Goal: Task Accomplishment & Management: Manage account settings

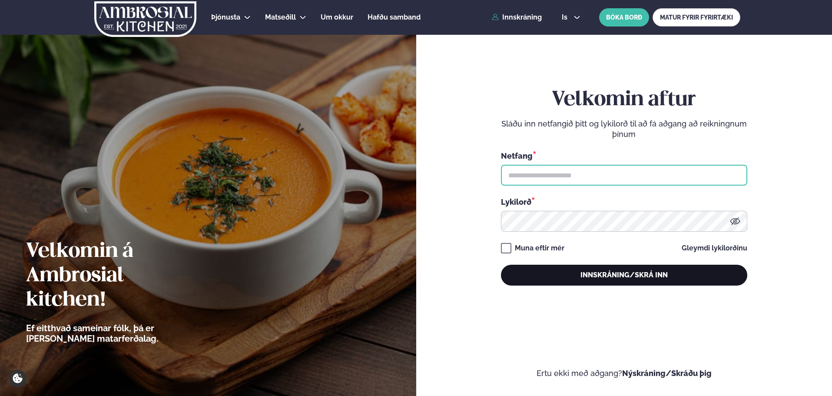
type input "**********"
click at [539, 269] on button "Innskráning/Skrá inn" at bounding box center [624, 275] width 246 height 21
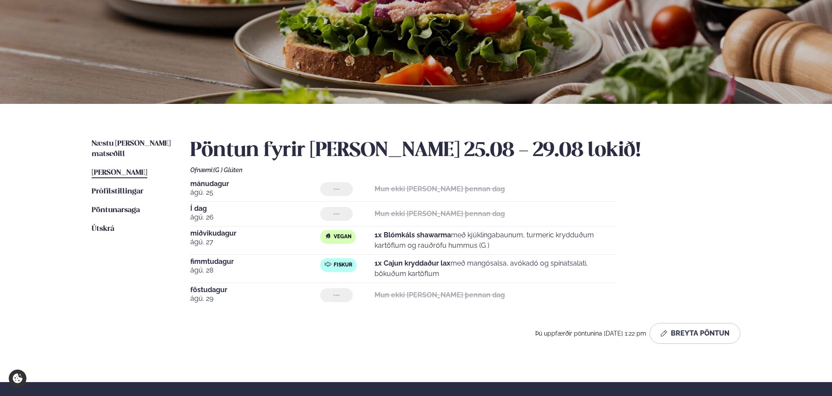
scroll to position [116, 0]
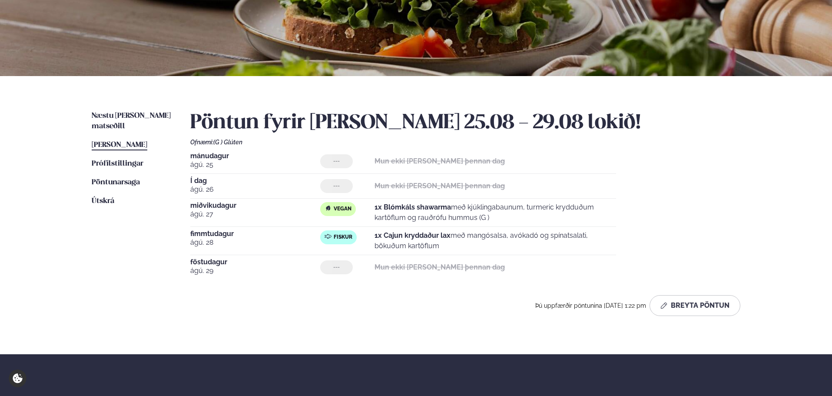
click at [127, 106] on div "Næstu [PERSON_NAME] matseðill Næsta vika [PERSON_NAME] matseðill [PERSON_NAME] …" at bounding box center [416, 215] width 701 height 278
click at [126, 110] on div "Næstu [PERSON_NAME] matseðill Næsta vika [PERSON_NAME] matseðill [PERSON_NAME] …" at bounding box center [416, 215] width 701 height 278
click at [128, 113] on span "Næstu [PERSON_NAME] matseðill" at bounding box center [131, 121] width 79 height 18
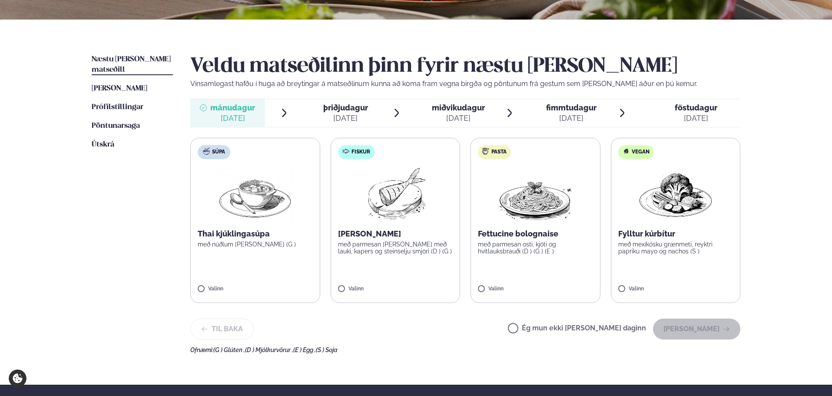
scroll to position [174, 0]
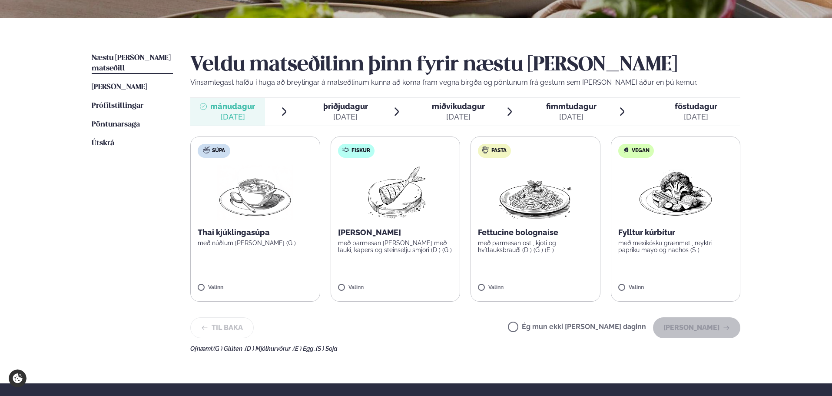
click at [536, 326] on div "Til baka Ég mun ekki [PERSON_NAME] daginn [PERSON_NAME]" at bounding box center [465, 327] width 550 height 21
click at [566, 336] on div "Ég mun ekki [PERSON_NAME] daginn [PERSON_NAME]" at bounding box center [624, 327] width 232 height 21
click at [626, 329] on label "Ég mun ekki [PERSON_NAME] daginn" at bounding box center [577, 327] width 138 height 9
click at [679, 329] on button "[PERSON_NAME]" at bounding box center [696, 327] width 87 height 21
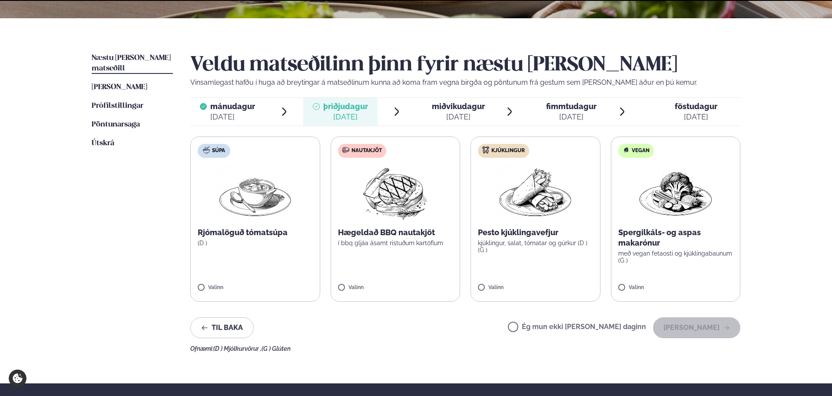
click at [574, 331] on label "Ég mun ekki [PERSON_NAME] daginn" at bounding box center [577, 327] width 138 height 9
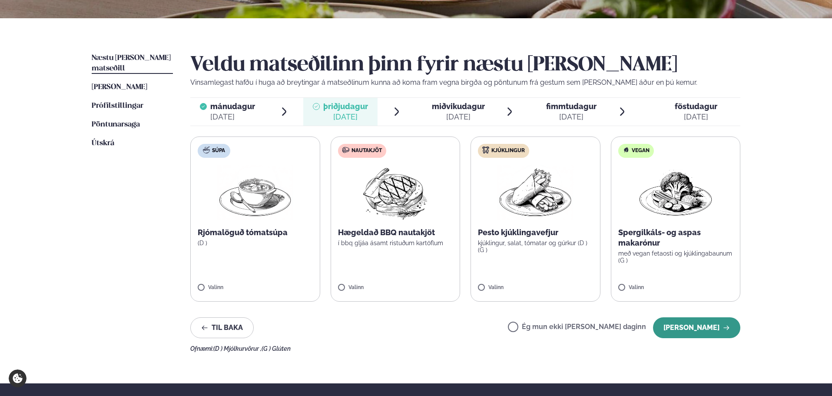
click at [726, 337] on button "[PERSON_NAME]" at bounding box center [696, 327] width 87 height 21
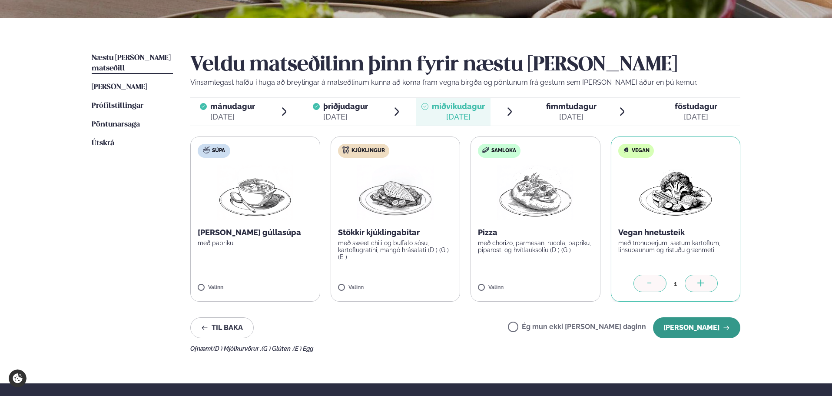
click at [689, 324] on button "[PERSON_NAME]" at bounding box center [696, 327] width 87 height 21
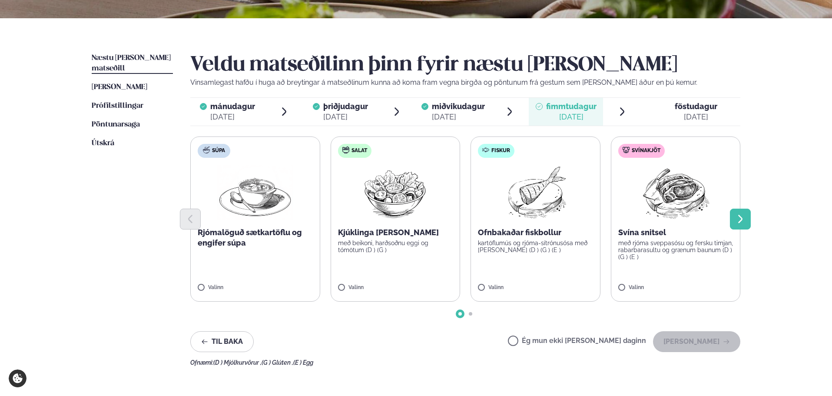
click at [747, 219] on button "Next slide" at bounding box center [740, 219] width 21 height 21
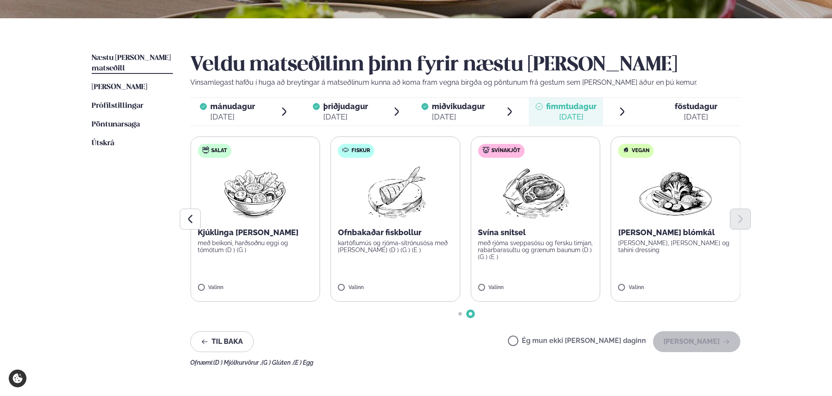
click at [544, 242] on p "með rjóma sveppasósu og fersku timjan, rabarbarasultu og grænum baunum (D ) (G …" at bounding box center [535, 249] width 115 height 21
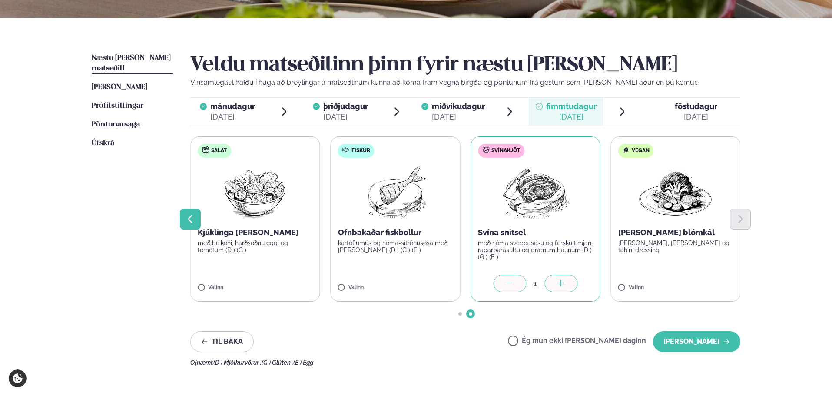
click at [198, 216] on button "Previous slide" at bounding box center [190, 219] width 21 height 21
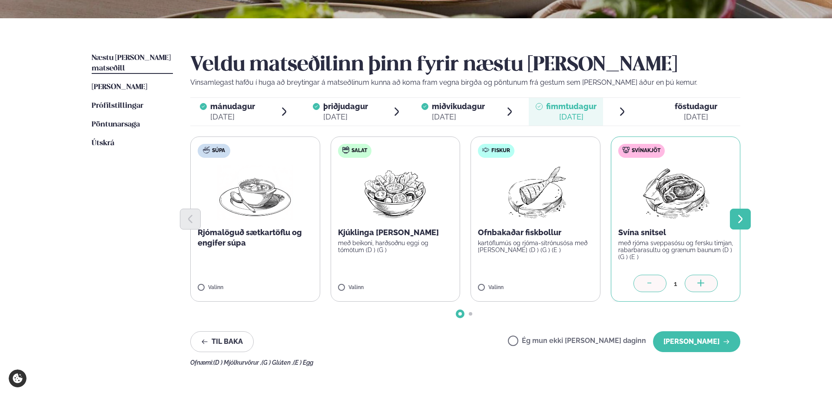
click at [747, 214] on button "Next slide" at bounding box center [740, 219] width 21 height 21
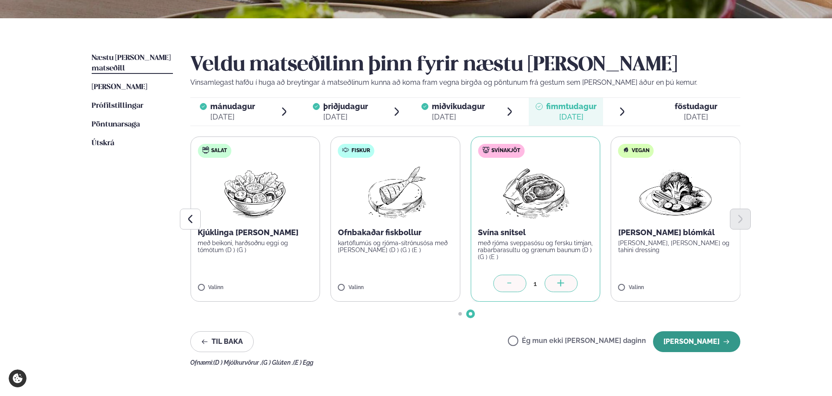
click at [696, 334] on button "[PERSON_NAME]" at bounding box center [696, 341] width 87 height 21
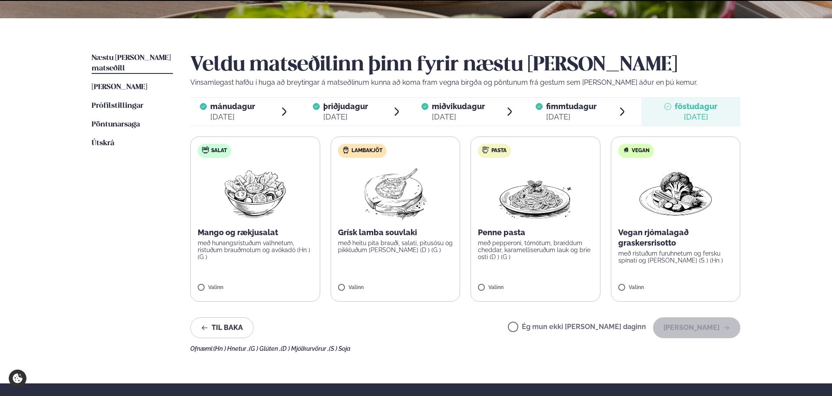
click at [604, 328] on label "Ég mun ekki [PERSON_NAME] daginn" at bounding box center [577, 327] width 138 height 9
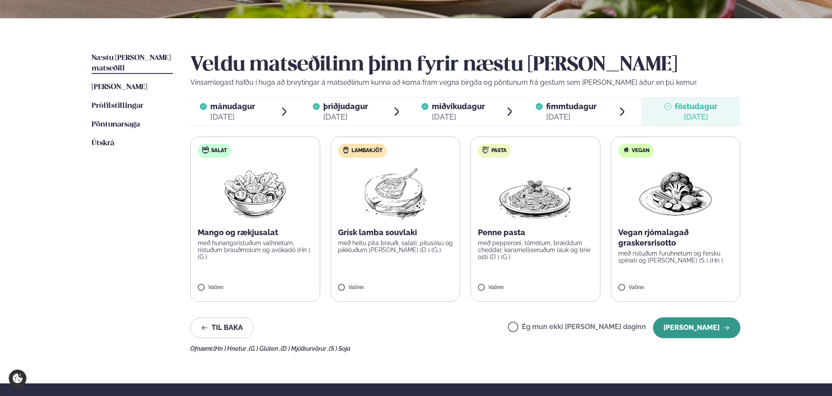
click at [720, 332] on button "[PERSON_NAME]" at bounding box center [696, 327] width 87 height 21
